Goal: Information Seeking & Learning: Learn about a topic

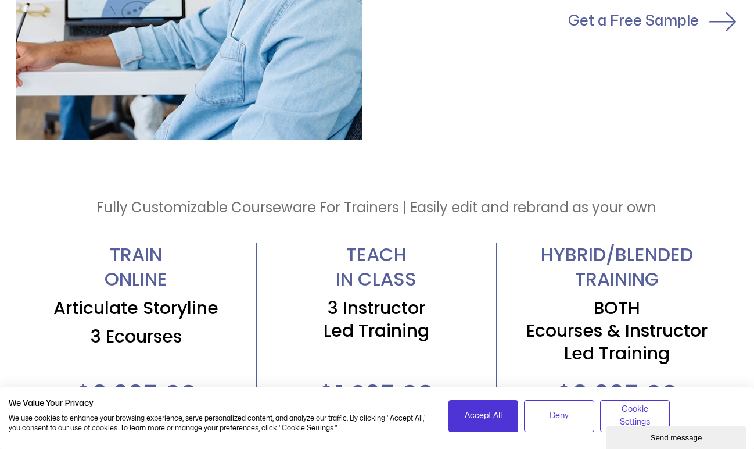
scroll to position [2084, 1]
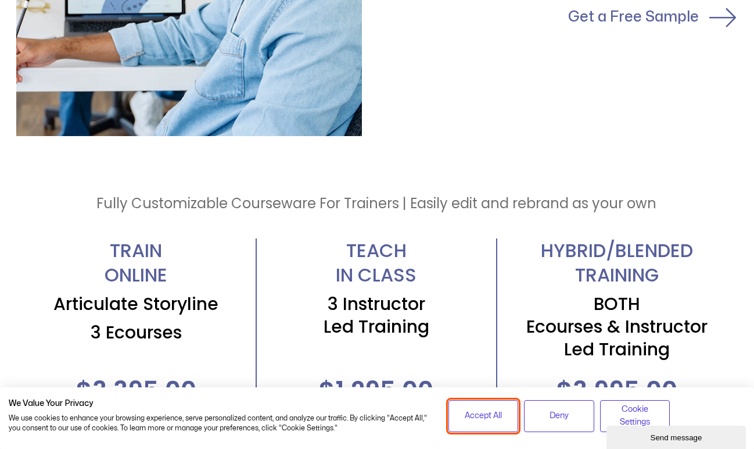
click at [486, 414] on span "Accept All" at bounding box center [483, 415] width 37 height 13
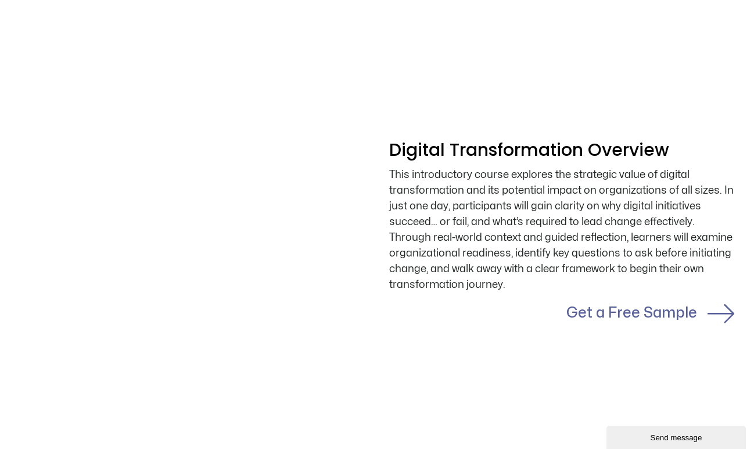
scroll to position [934, 2]
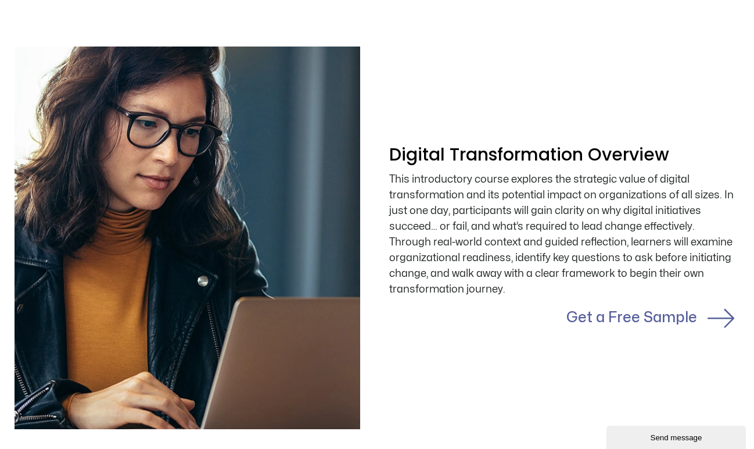
click at [593, 319] on link "Get a Free Sample" at bounding box center [632, 317] width 131 height 14
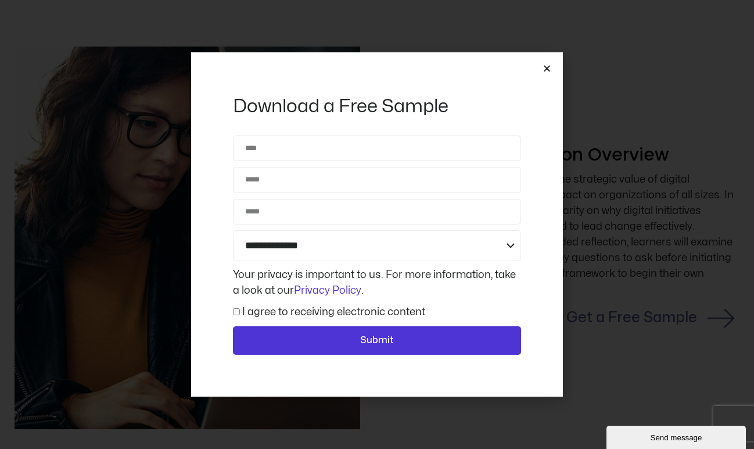
click at [547, 68] on icon "Close" at bounding box center [547, 68] width 9 height 9
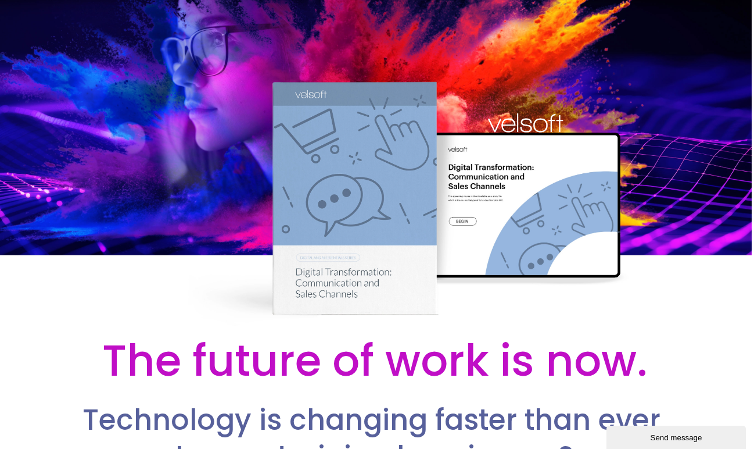
scroll to position [-1, 2]
click at [578, 173] on div at bounding box center [375, 164] width 754 height 328
click at [496, 90] on div at bounding box center [375, 164] width 754 height 328
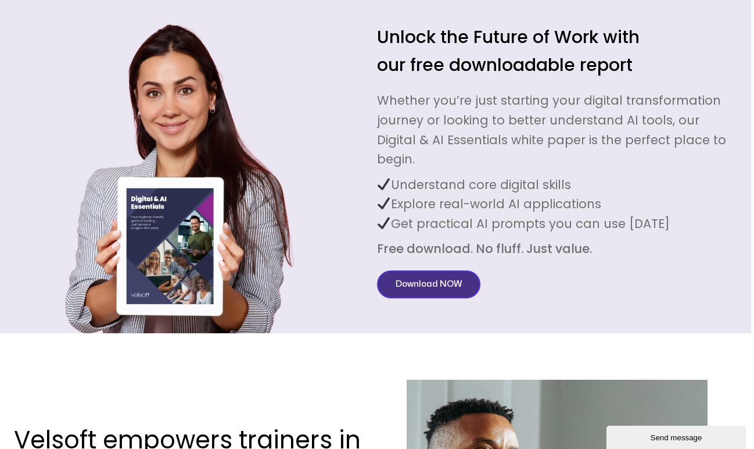
scroll to position [2956, 3]
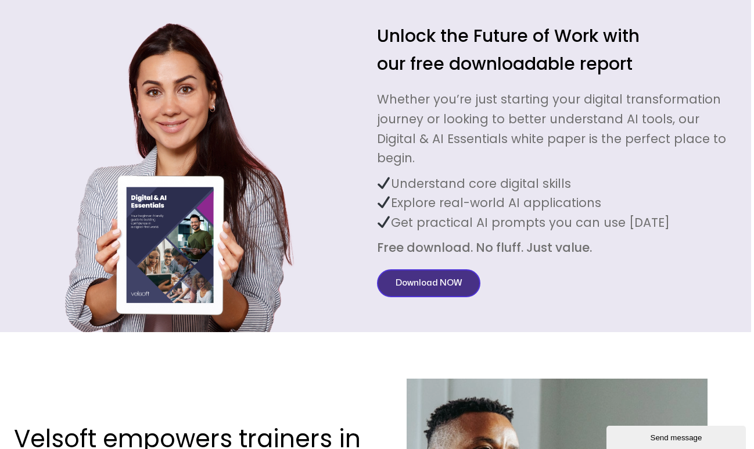
click at [410, 276] on span "Download NOW" at bounding box center [429, 283] width 66 height 14
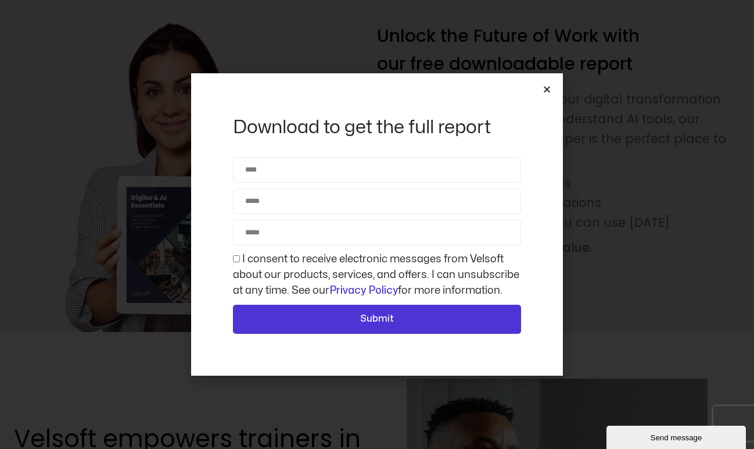
click at [546, 87] on icon "Close" at bounding box center [547, 89] width 9 height 9
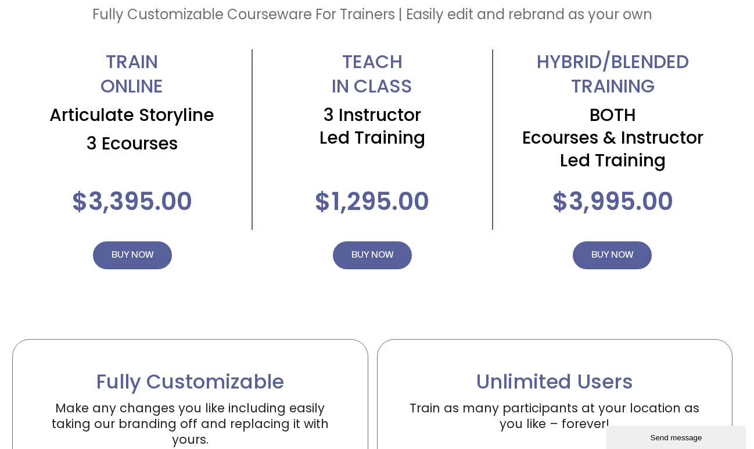
scroll to position [2277, 5]
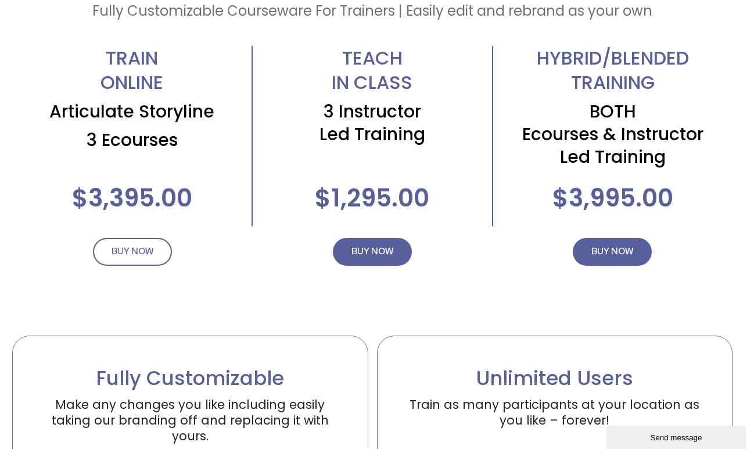
click at [151, 249] on span "BUY NOW" at bounding box center [133, 252] width 42 height 14
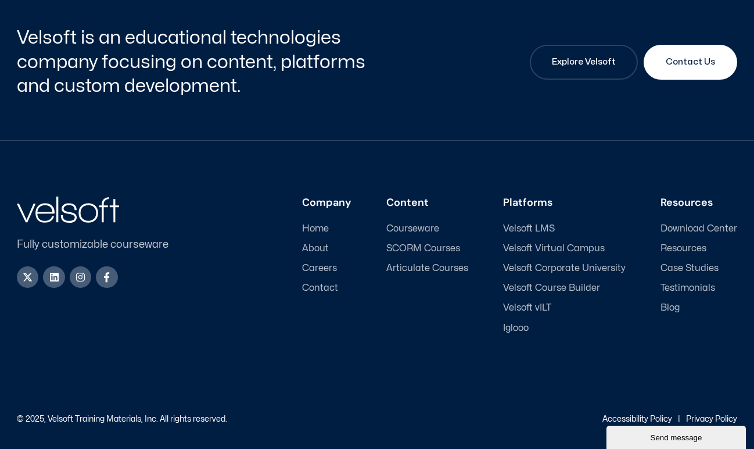
scroll to position [712, 0]
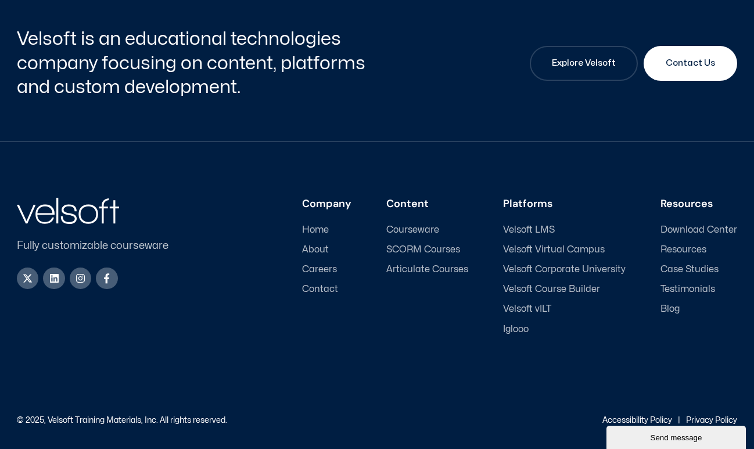
click at [407, 264] on span "Articulate Courses" at bounding box center [428, 269] width 82 height 11
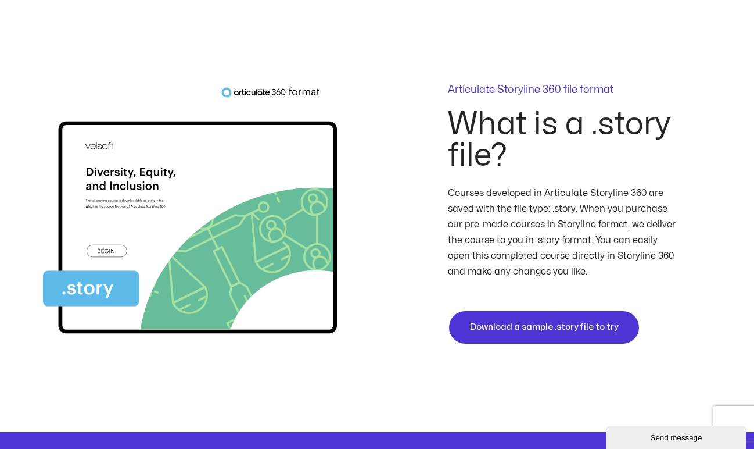
scroll to position [3121, 0]
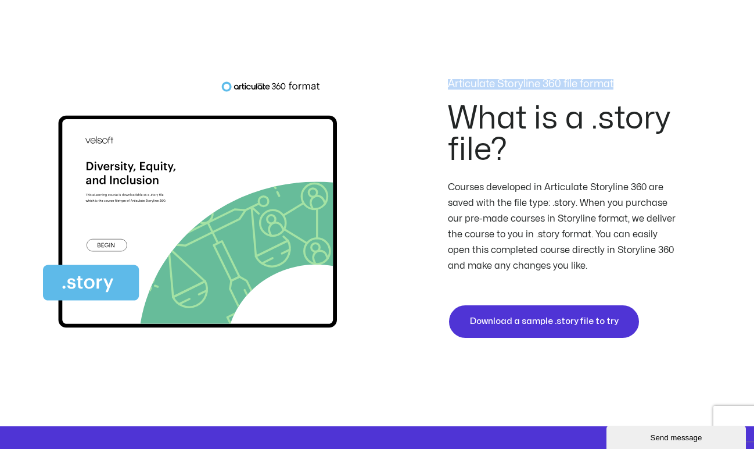
drag, startPoint x: 448, startPoint y: 83, endPoint x: 602, endPoint y: 89, distance: 154.1
click at [602, 89] on div "Articulate Storyline 360 file format" at bounding box center [564, 91] width 232 height 24
copy p "Articulate Storyline 360 file format"
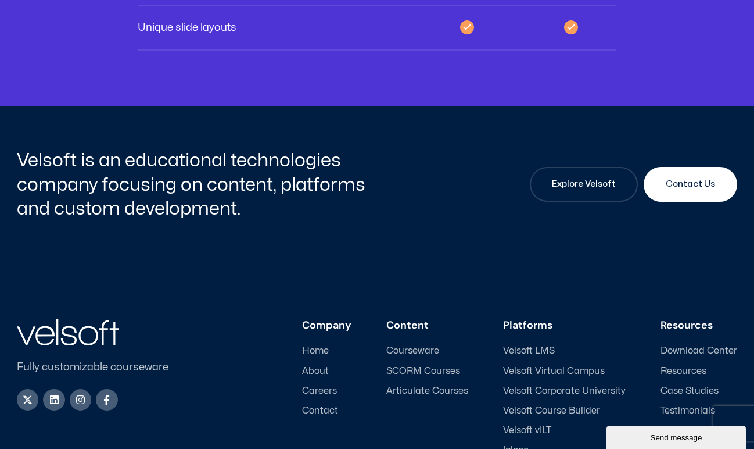
scroll to position [4083, 0]
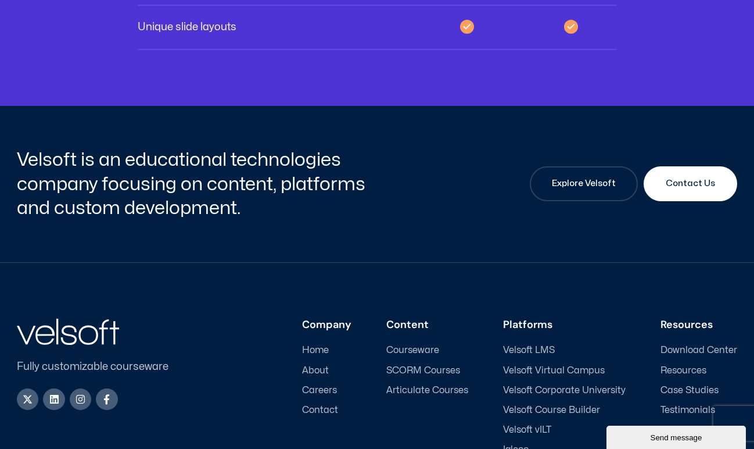
click at [442, 365] on span "SCORM Courses" at bounding box center [424, 370] width 74 height 11
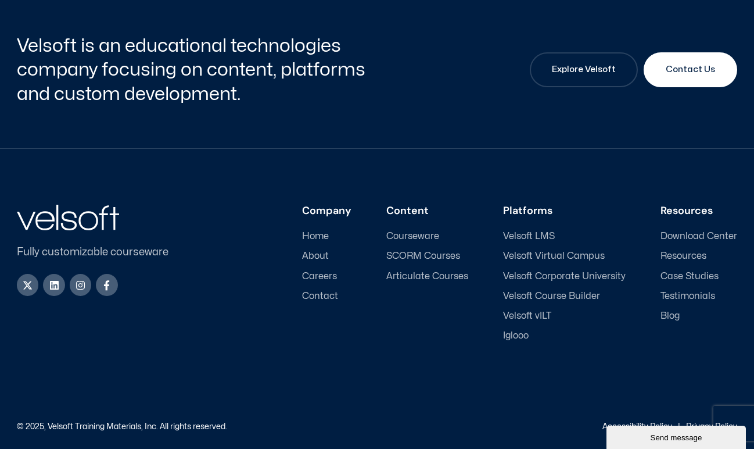
scroll to position [4333, 0]
click at [530, 251] on span "Velsoft Virtual Campus" at bounding box center [554, 256] width 102 height 11
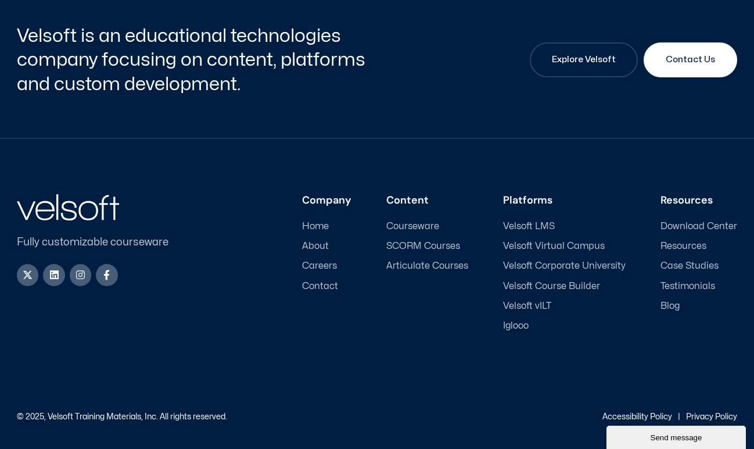
scroll to position [4224, 0]
click at [530, 246] on span "Velsoft Virtual Campus" at bounding box center [554, 246] width 102 height 11
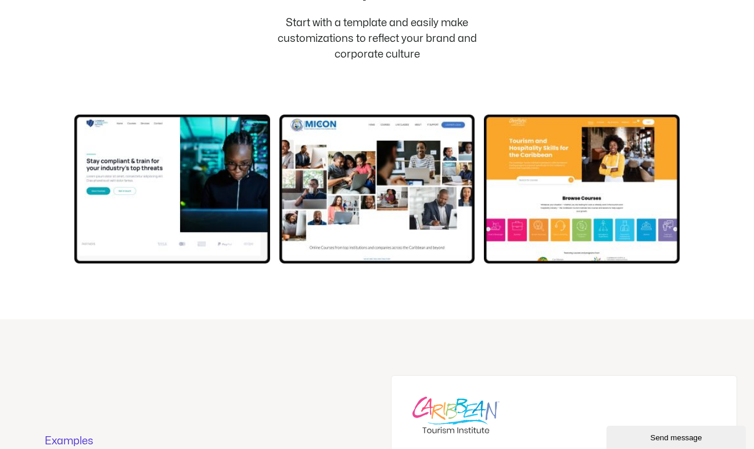
scroll to position [2507, 0]
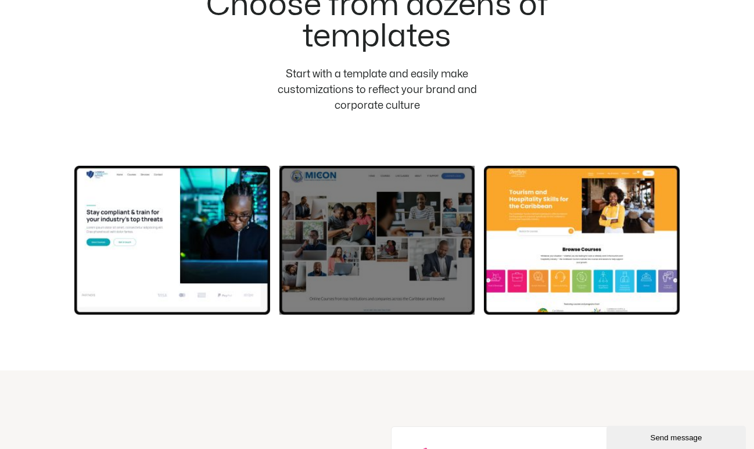
click at [398, 226] on div at bounding box center [378, 240] width 196 height 149
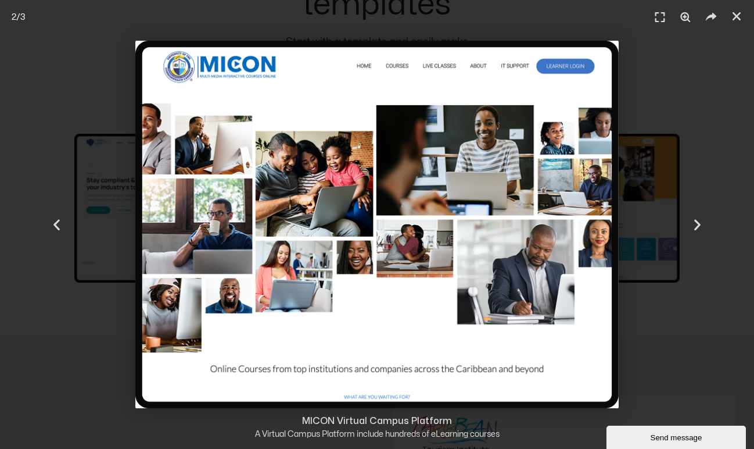
scroll to position [2548, 0]
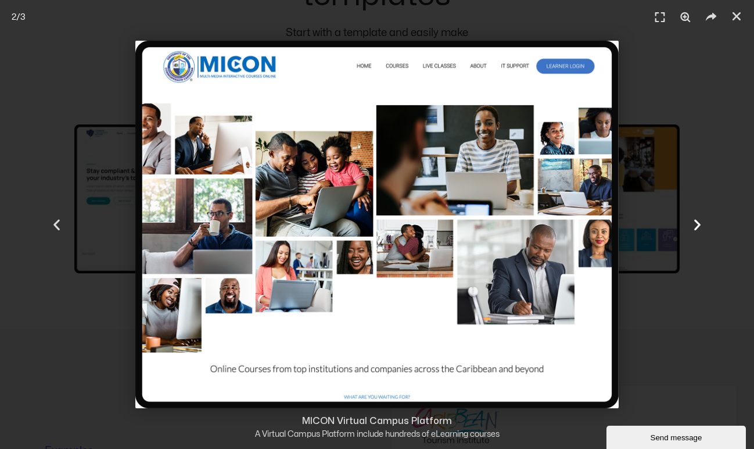
click at [698, 226] on icon "Next slide" at bounding box center [698, 224] width 15 height 15
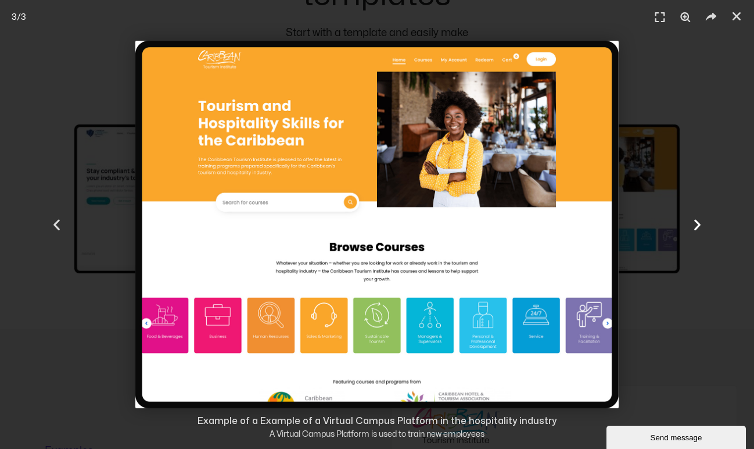
click at [698, 226] on icon "Next slide" at bounding box center [698, 224] width 15 height 15
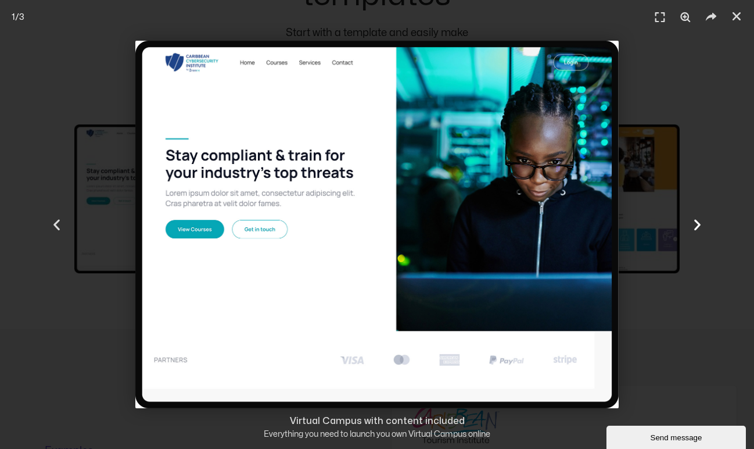
click at [698, 226] on icon "Next slide" at bounding box center [698, 224] width 15 height 15
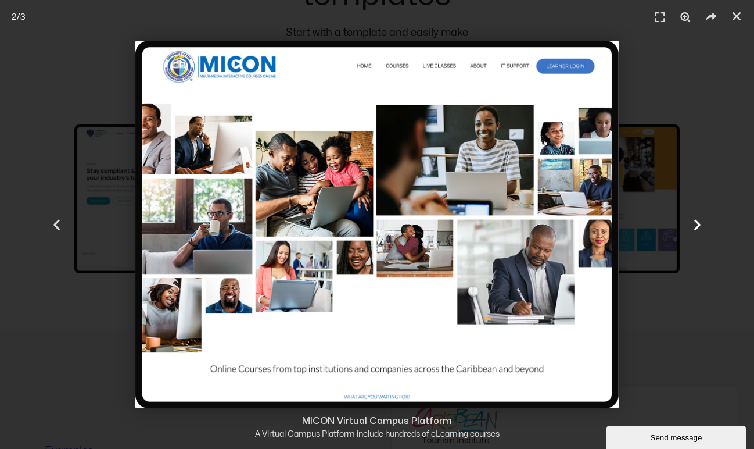
click at [698, 226] on icon "Next slide" at bounding box center [698, 224] width 15 height 15
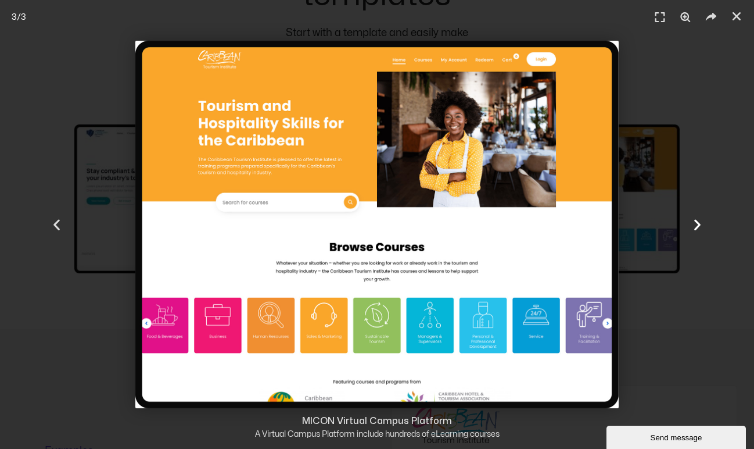
click at [698, 226] on icon "Next slide" at bounding box center [698, 224] width 15 height 15
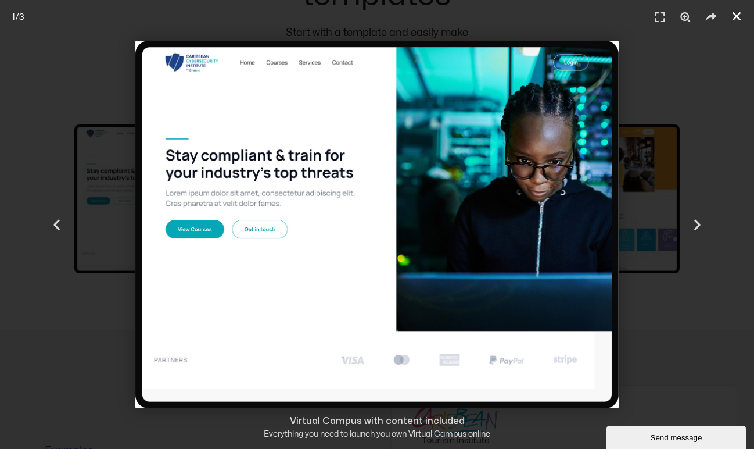
click at [737, 15] on icon "Close (Esc)" at bounding box center [737, 16] width 12 height 12
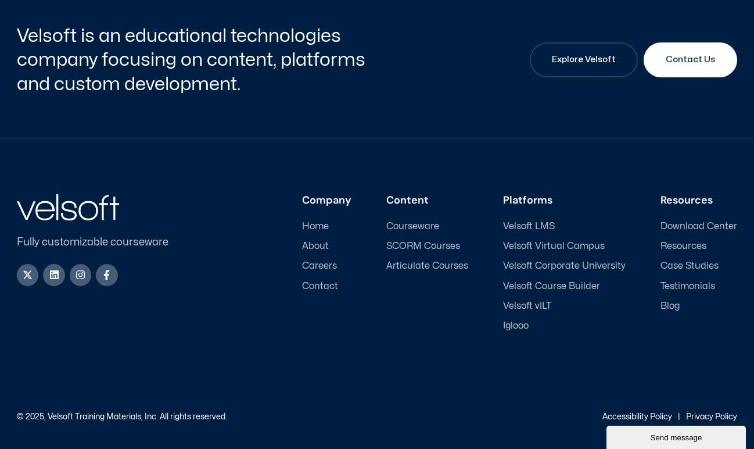
scroll to position [4224, 0]
click at [542, 227] on span "Velsoft LMS" at bounding box center [529, 226] width 52 height 11
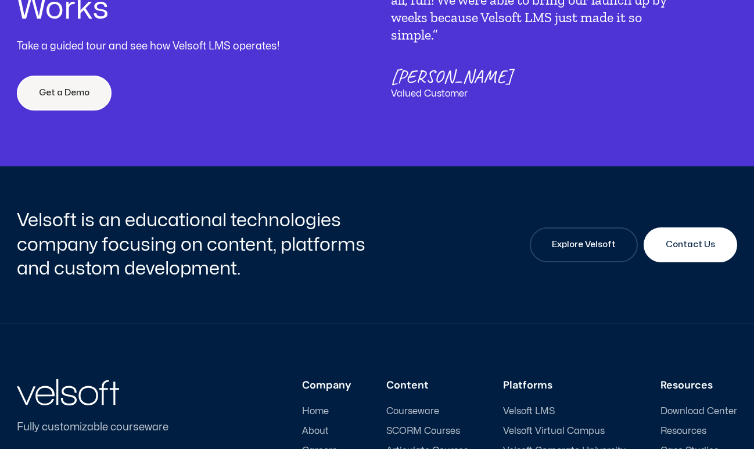
scroll to position [3432, 0]
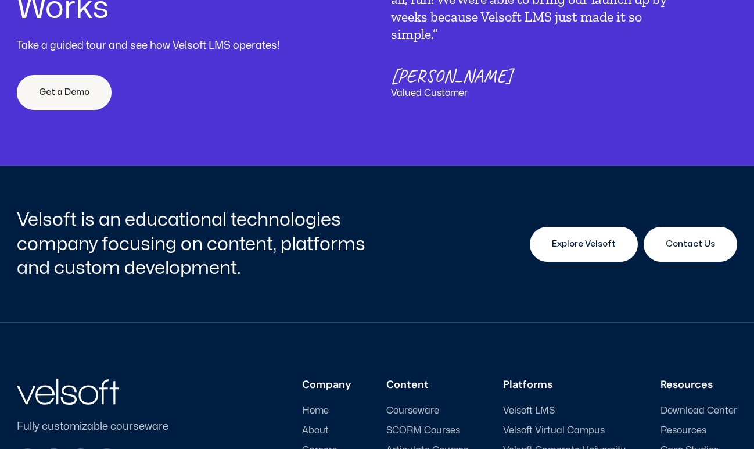
click at [597, 237] on span "Explore Velsoft" at bounding box center [584, 244] width 64 height 14
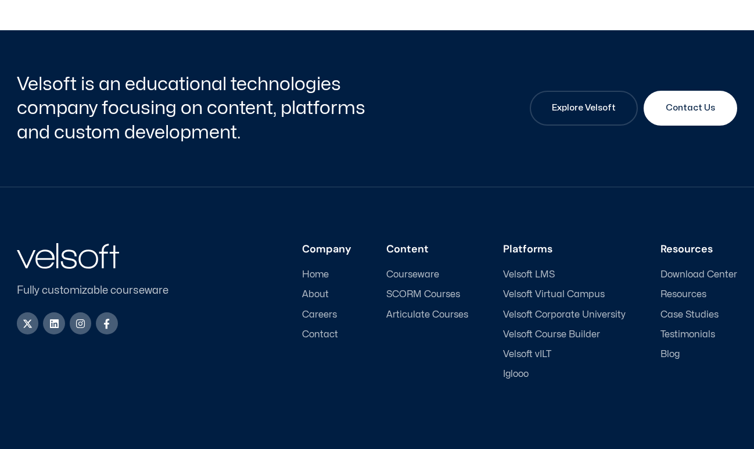
scroll to position [3876, 0]
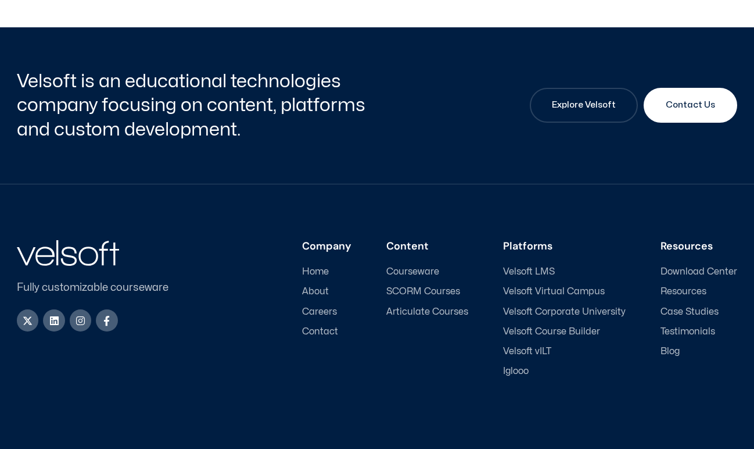
click at [575, 297] on span "Velsoft Virtual Campus" at bounding box center [554, 291] width 102 height 11
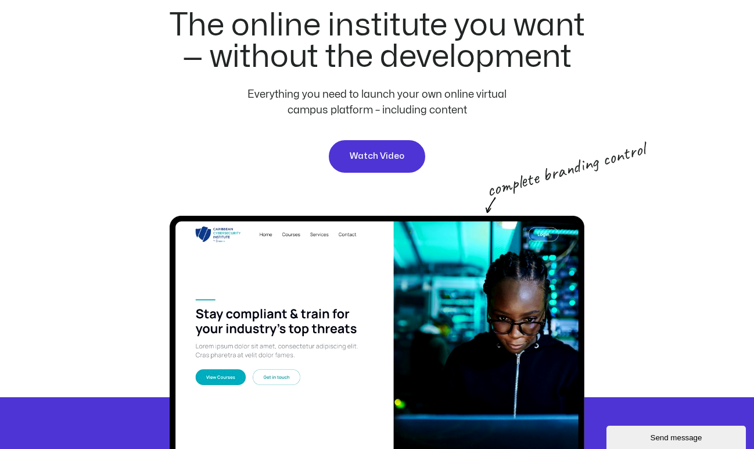
scroll to position [129, 0]
